Goal: Find specific fact: Find specific fact

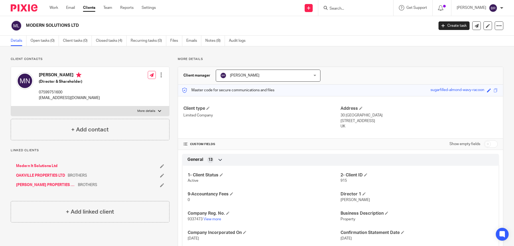
scroll to position [107, 0]
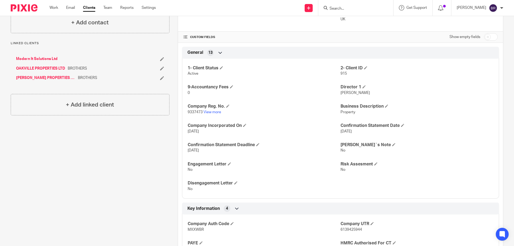
click at [356, 228] on span "6139425944" at bounding box center [350, 230] width 21 height 4
copy span "6139425944"
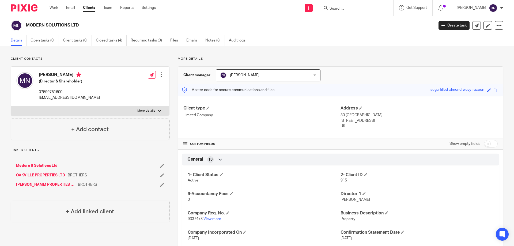
scroll to position [0, 0]
click at [69, 98] on p "[EMAIL_ADDRESS][DOMAIN_NAME]" at bounding box center [69, 97] width 61 height 5
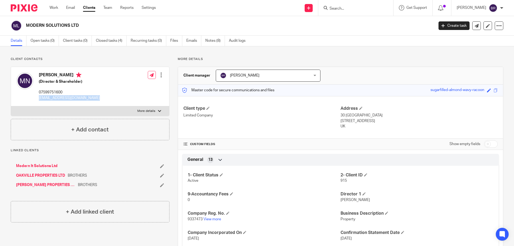
copy div "[EMAIL_ADDRESS][DOMAIN_NAME]"
click at [155, 111] on label "More details" at bounding box center [90, 111] width 158 height 10
click at [11, 106] on input "More details" at bounding box center [11, 106] width 0 height 0
checkbox input "true"
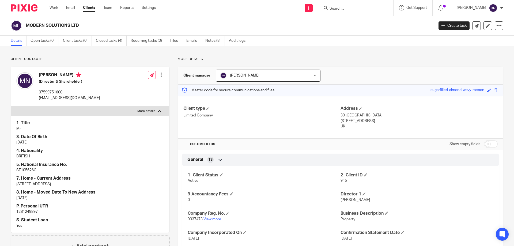
click at [30, 170] on p "SE105626C" at bounding box center [89, 169] width 147 height 5
copy p "SE105626C"
